Goal: Consume media (video, audio)

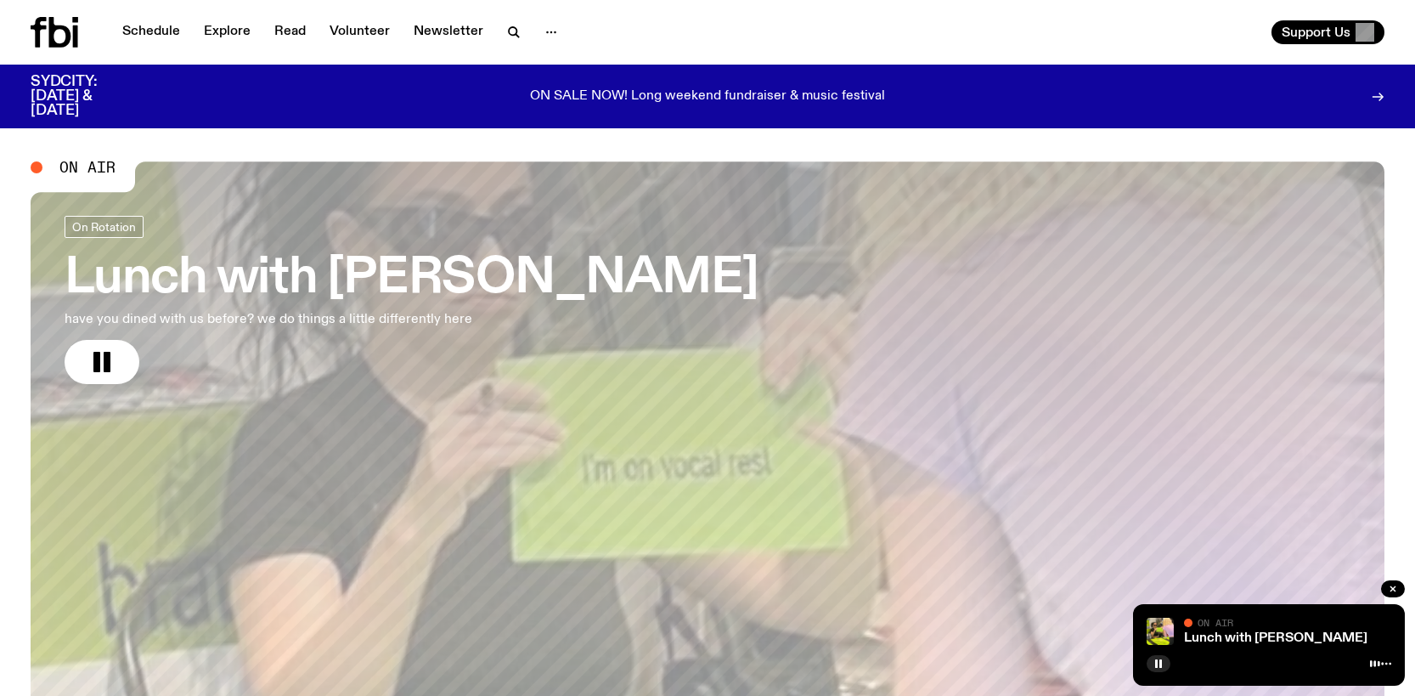
click at [47, 35] on icon at bounding box center [55, 32] width 48 height 31
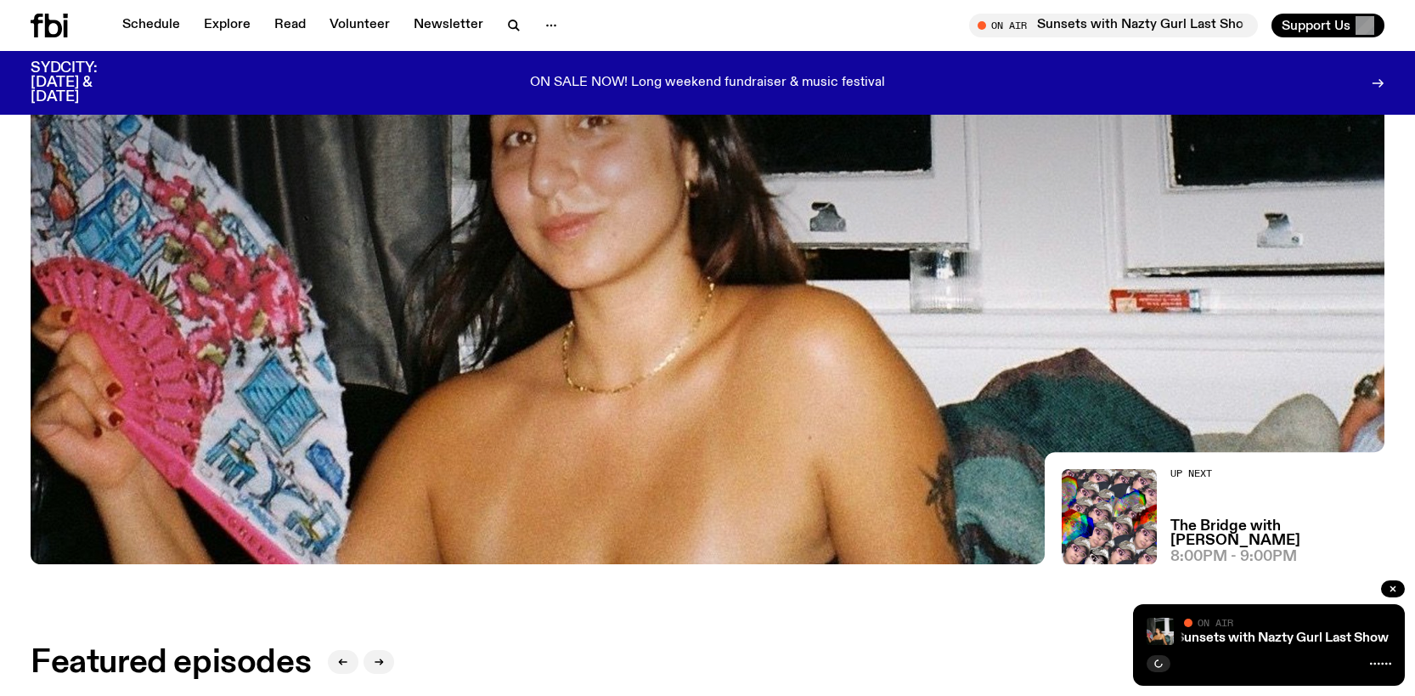
scroll to position [419, 0]
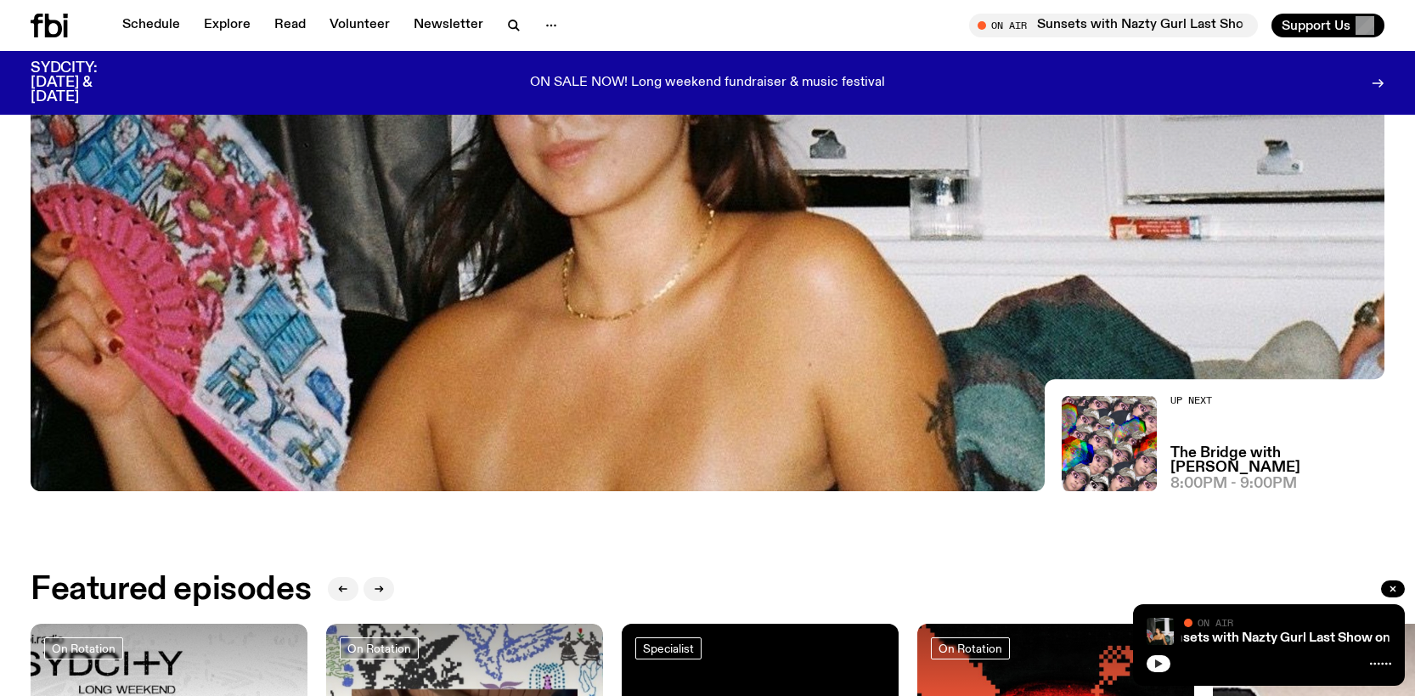
click at [1161, 665] on icon "button" at bounding box center [1159, 663] width 10 height 10
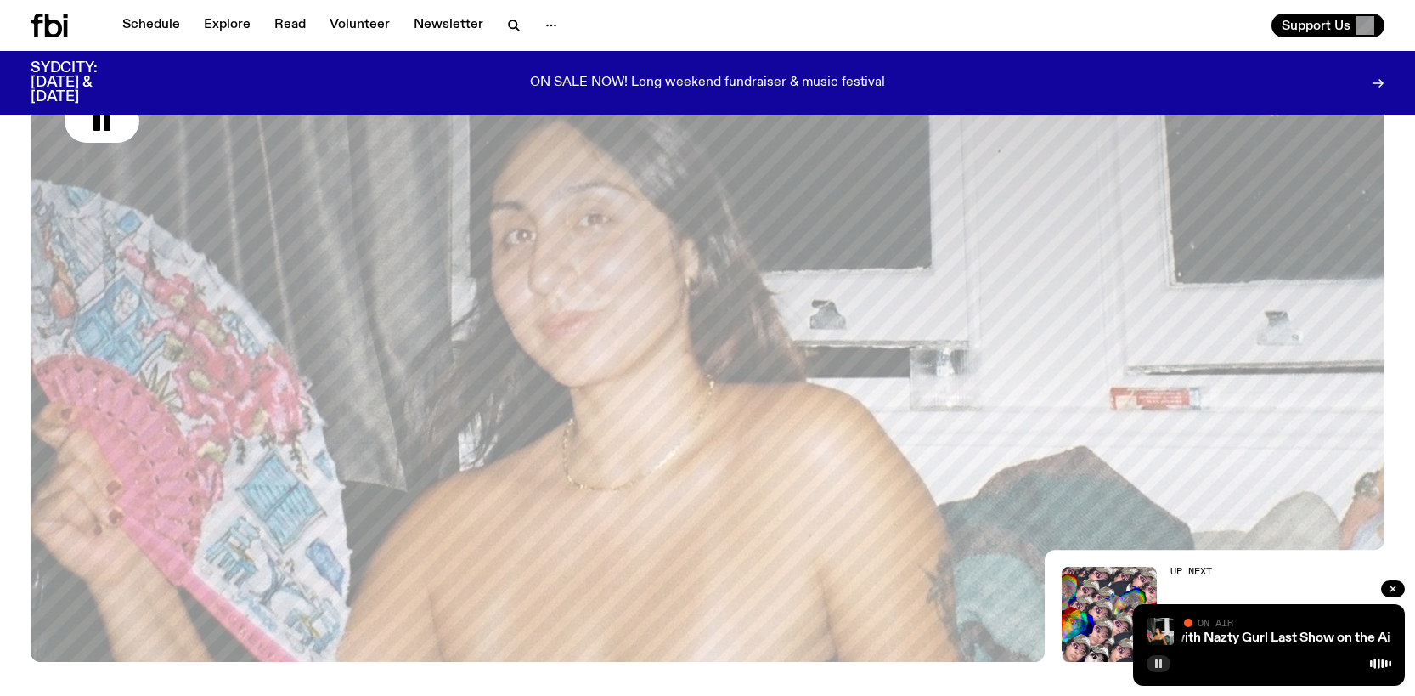
scroll to position [0, 0]
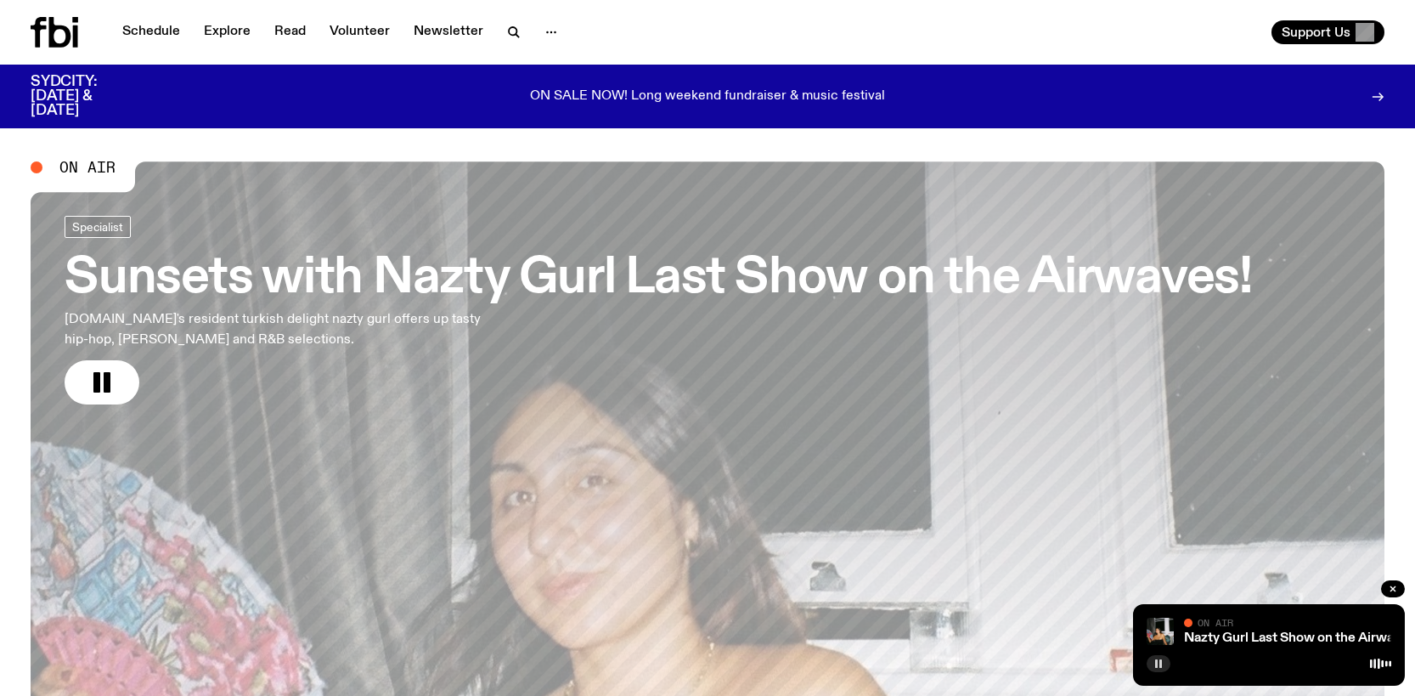
click at [238, 278] on h3 "Sunsets with Nazty Gurl Last Show on the Airwaves!" at bounding box center [659, 279] width 1188 height 48
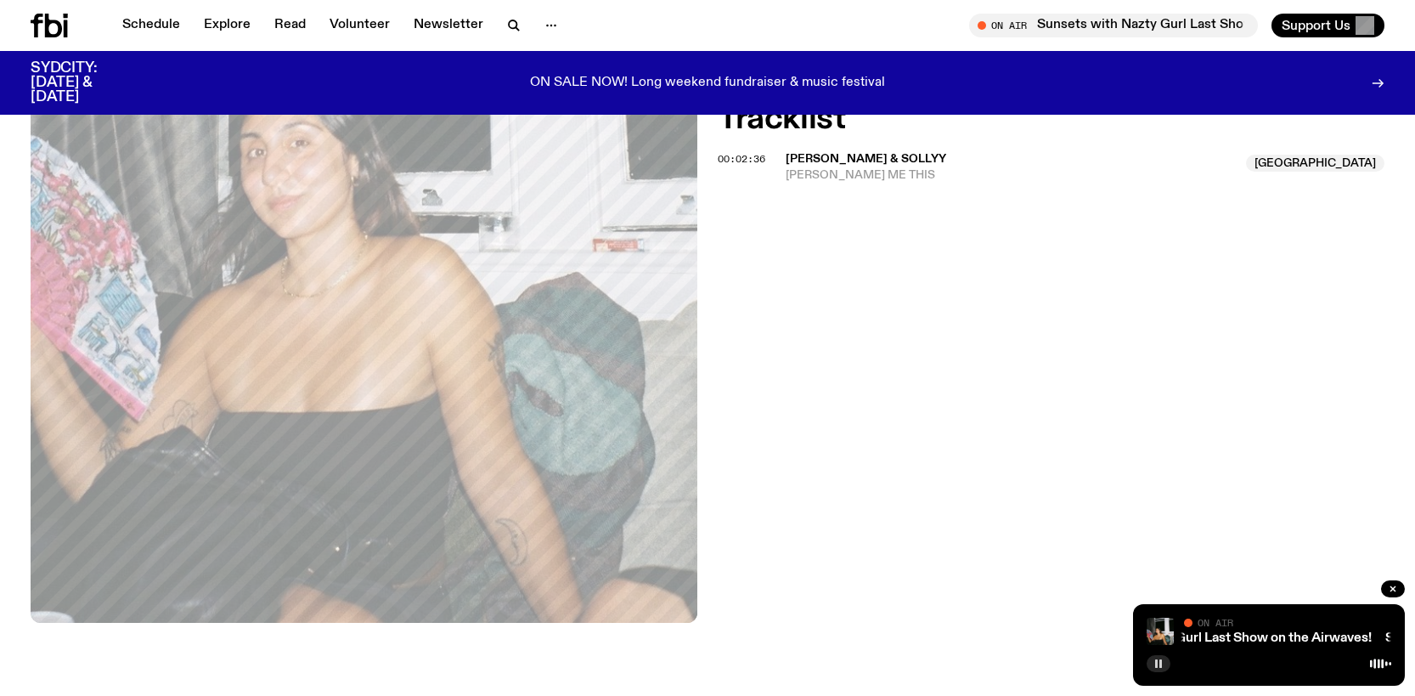
scroll to position [585, 0]
